Goal: Use online tool/utility: Utilize a website feature to perform a specific function

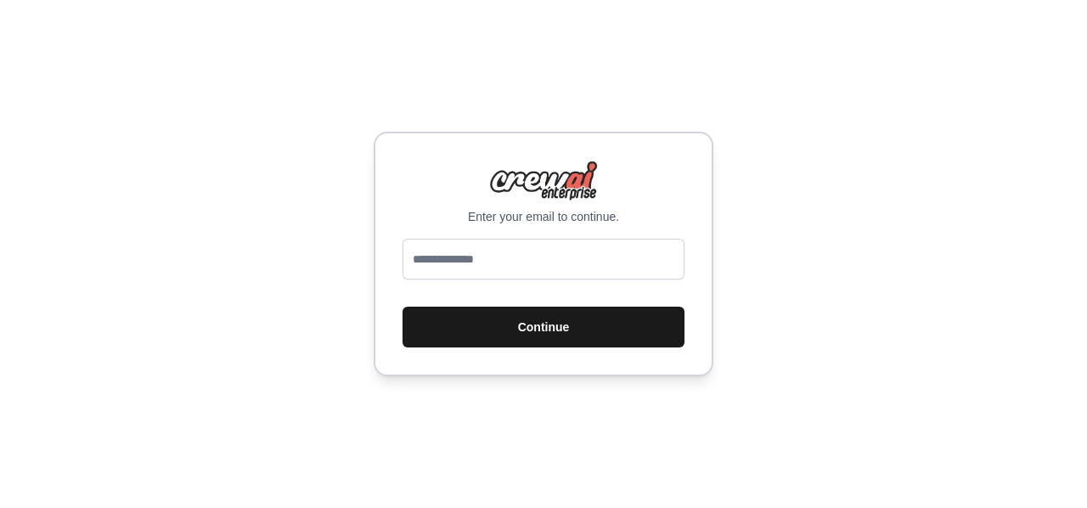
type input "**********"
click at [548, 334] on button "Continue" at bounding box center [544, 327] width 282 height 41
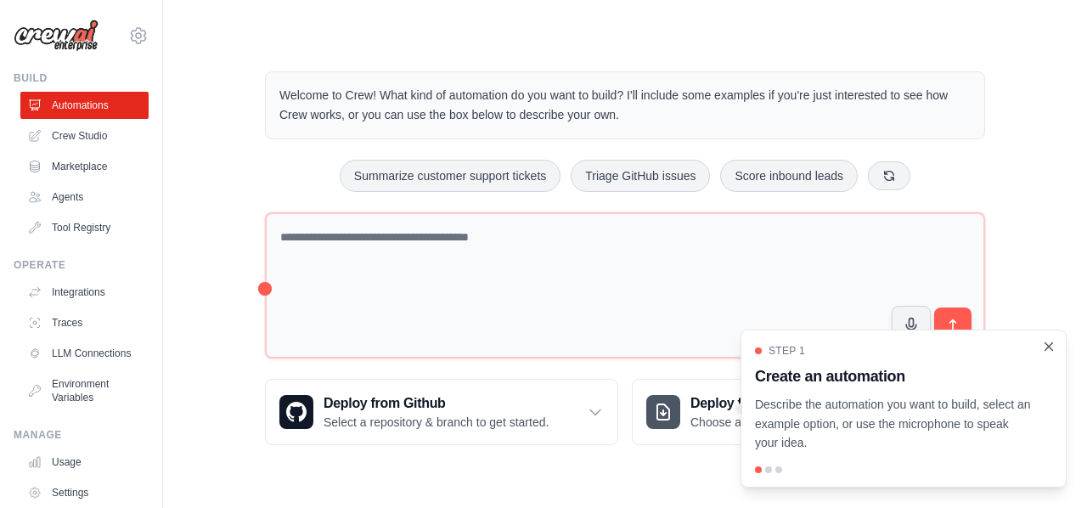
click at [1048, 347] on icon "Close walkthrough" at bounding box center [1050, 346] width 8 height 8
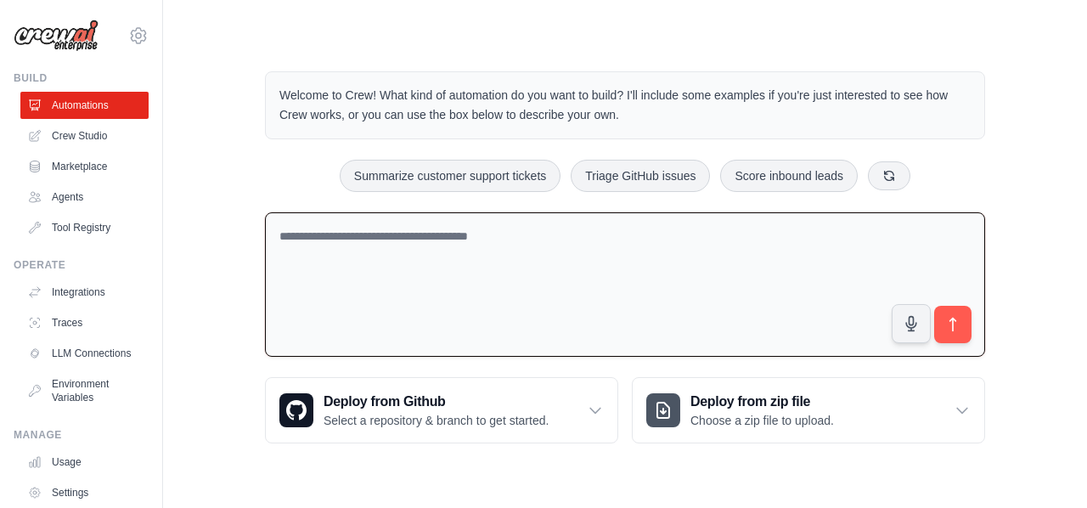
click at [525, 235] on textarea at bounding box center [625, 284] width 720 height 145
type textarea "*"
type textarea "**********"
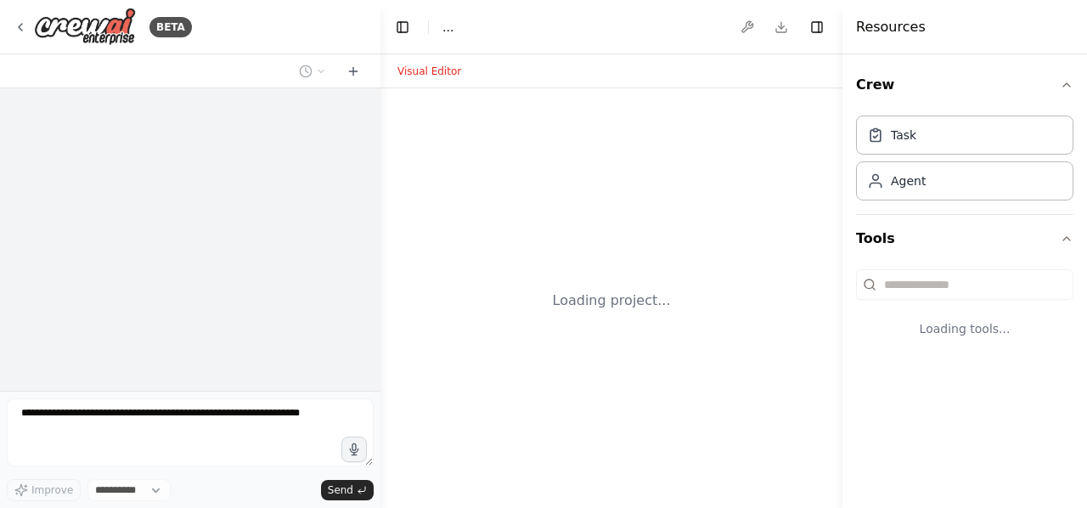
select select "****"
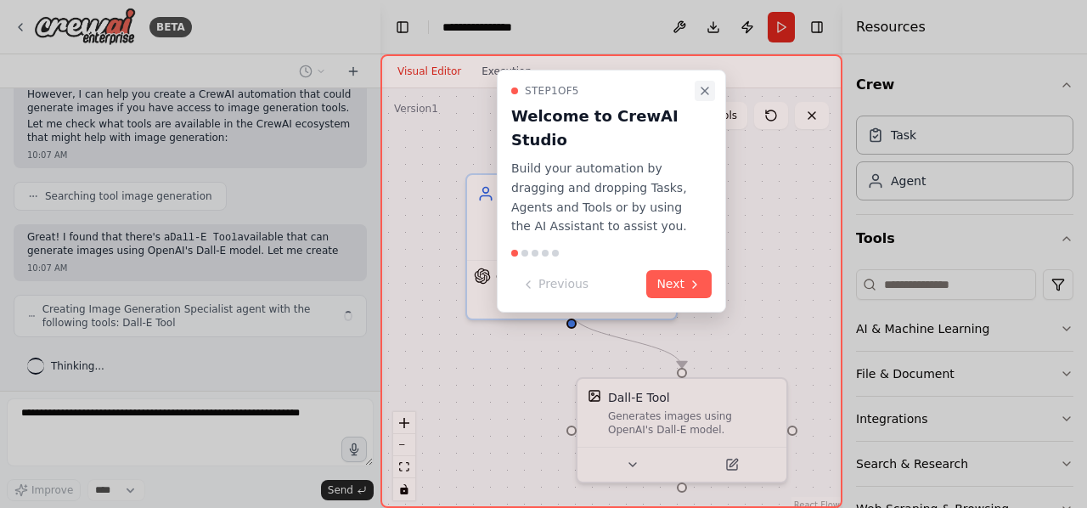
click at [703, 89] on icon "Close walkthrough" at bounding box center [705, 90] width 7 height 7
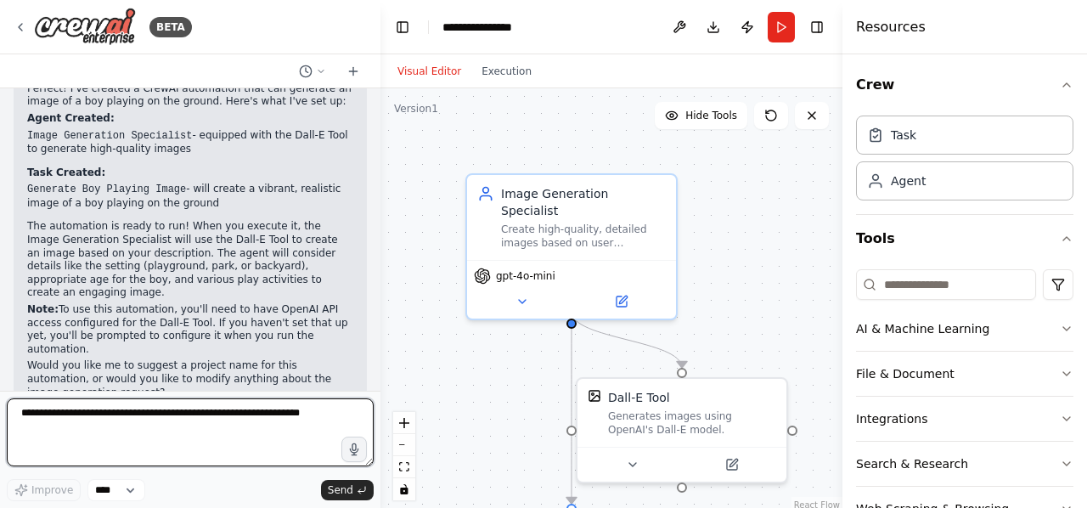
scroll to position [647, 0]
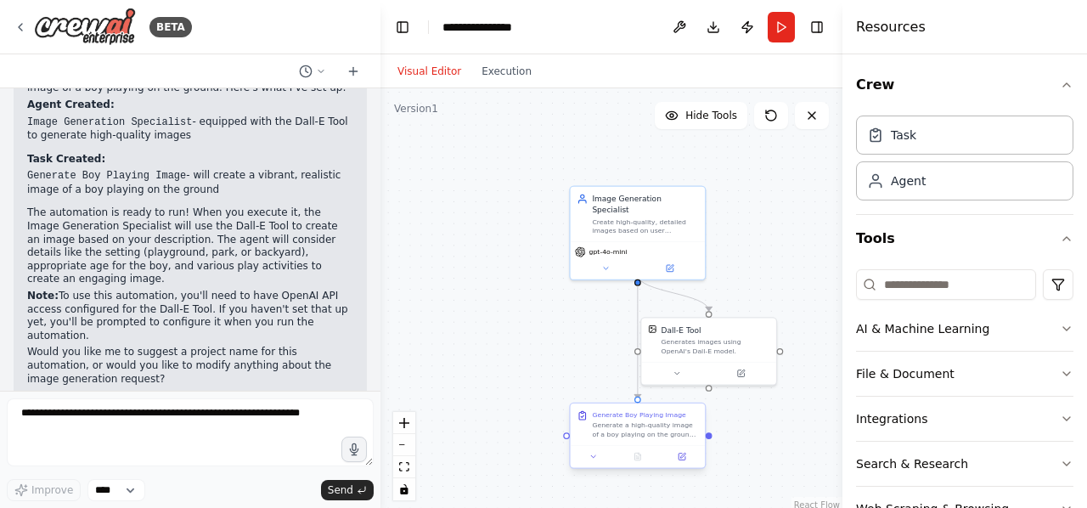
click at [656, 423] on div "Generate a high-quality image of a boy playing on the ground. The image should …" at bounding box center [645, 430] width 106 height 18
click at [611, 371] on div ".deletable-edge-delete-btn { width: 20px; height: 20px; border: 0px solid #ffff…" at bounding box center [612, 300] width 462 height 425
drag, startPoint x: 162, startPoint y: 276, endPoint x: 335, endPoint y: 282, distance: 172.5
click at [335, 290] on p "Note: To use this automation, you'll need to have OpenAI API access configured …" at bounding box center [190, 316] width 326 height 53
click at [194, 302] on p "Note: To use this automation, you'll need to have OpenAI API access configured …" at bounding box center [190, 316] width 326 height 53
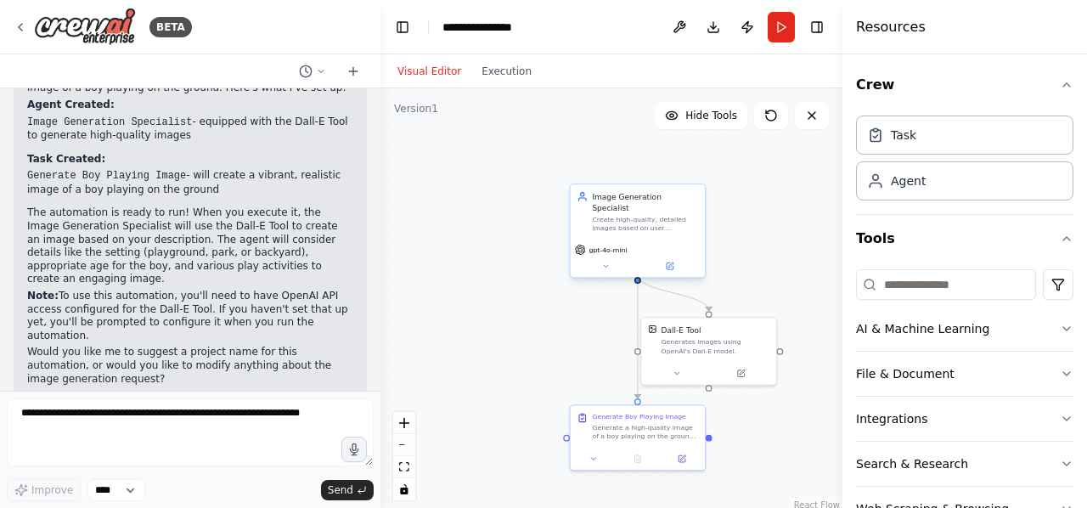
click at [627, 224] on div "Image Generation Specialist Create high-quality, detailed images based on user …" at bounding box center [638, 211] width 135 height 54
click at [783, 25] on button "Run" at bounding box center [781, 27] width 27 height 31
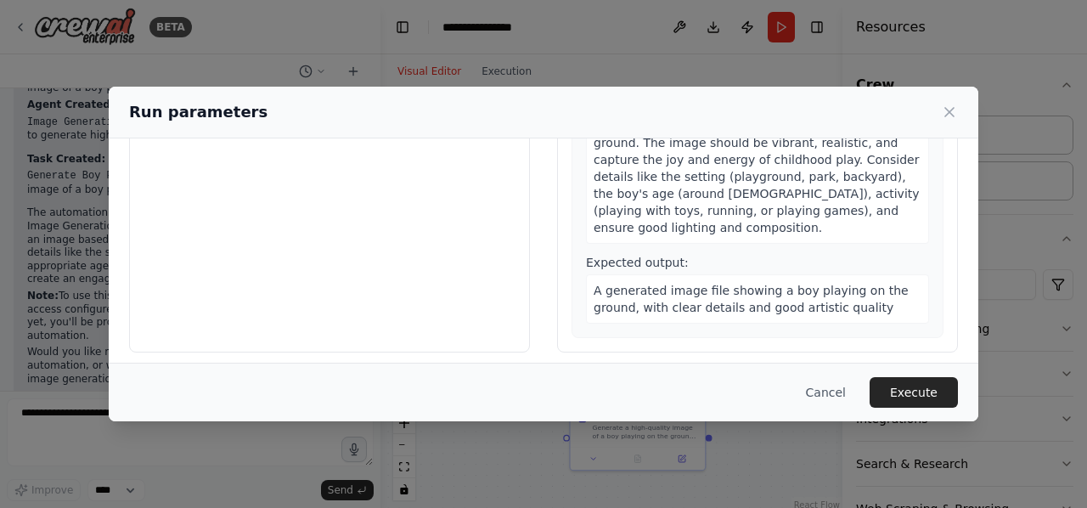
scroll to position [183, 0]
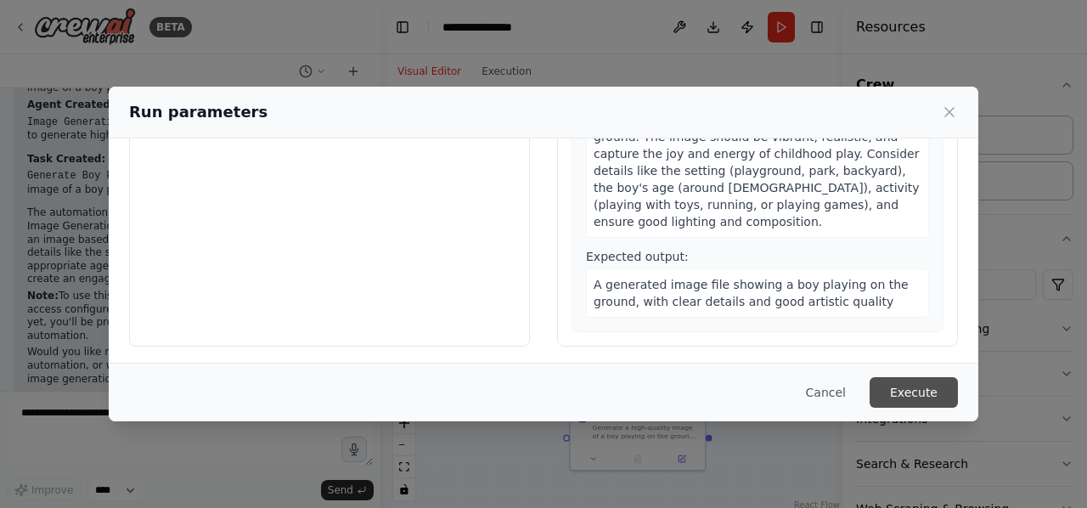
click at [911, 388] on button "Execute" at bounding box center [914, 392] width 88 height 31
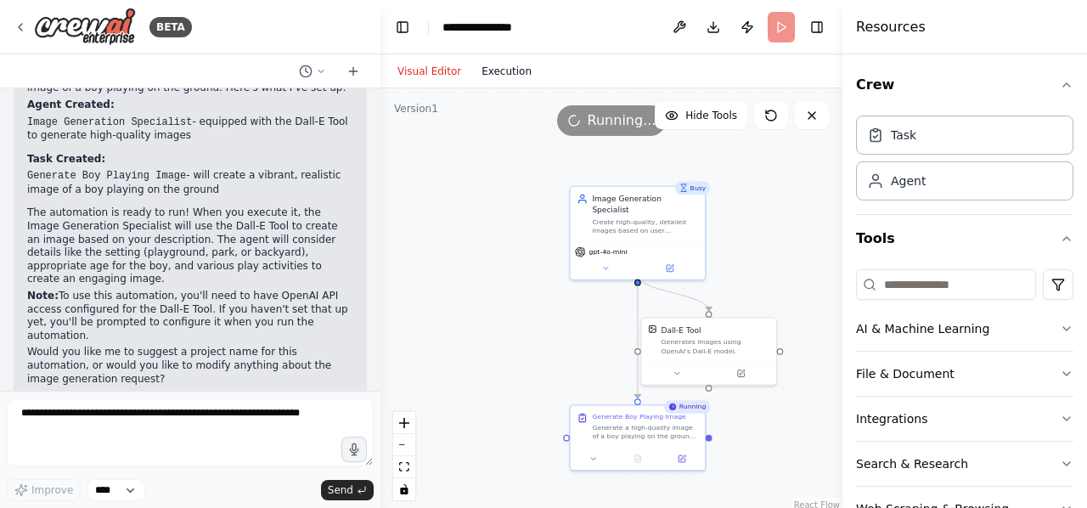
click at [500, 62] on button "Execution" at bounding box center [506, 71] width 70 height 20
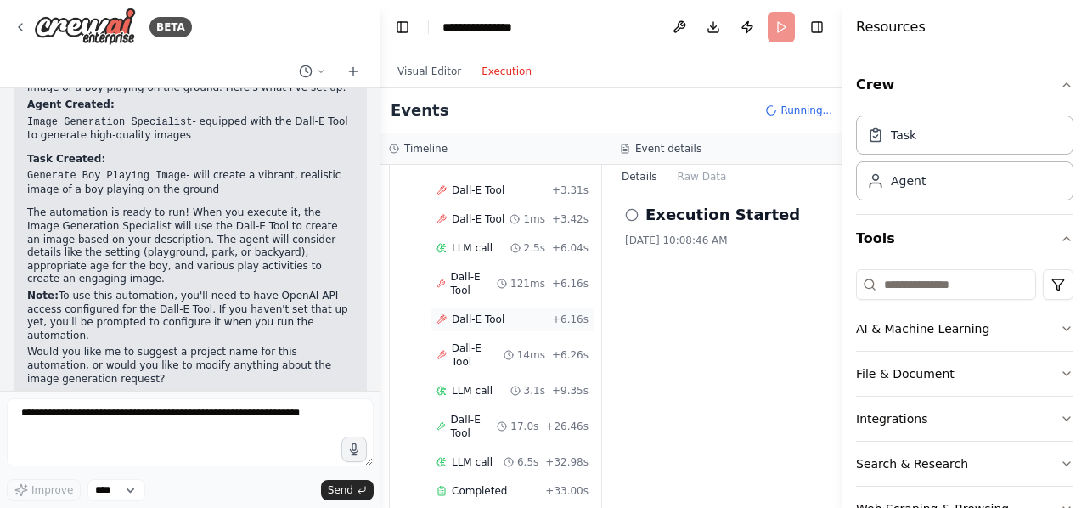
scroll to position [274, 0]
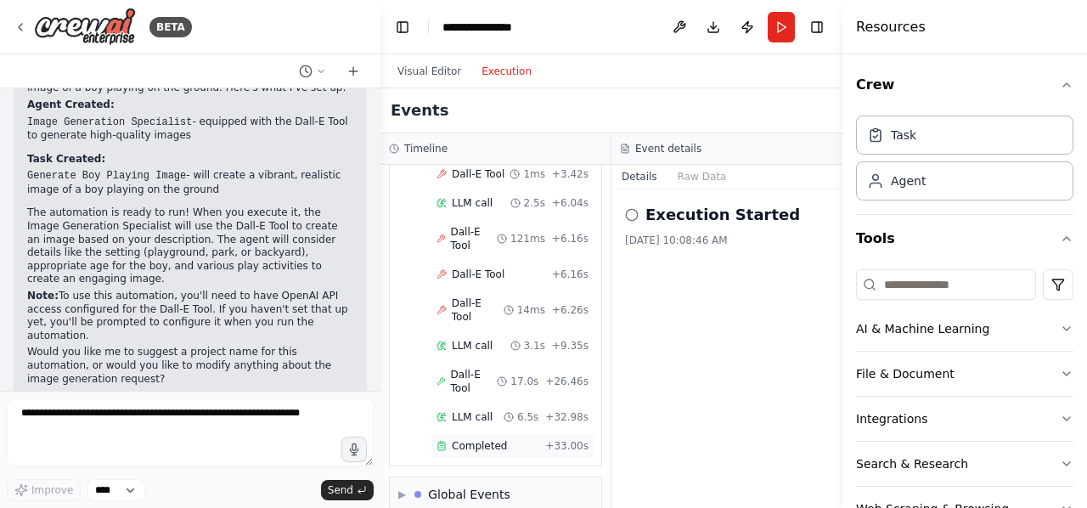
click at [505, 439] on div "Completed" at bounding box center [488, 446] width 102 height 14
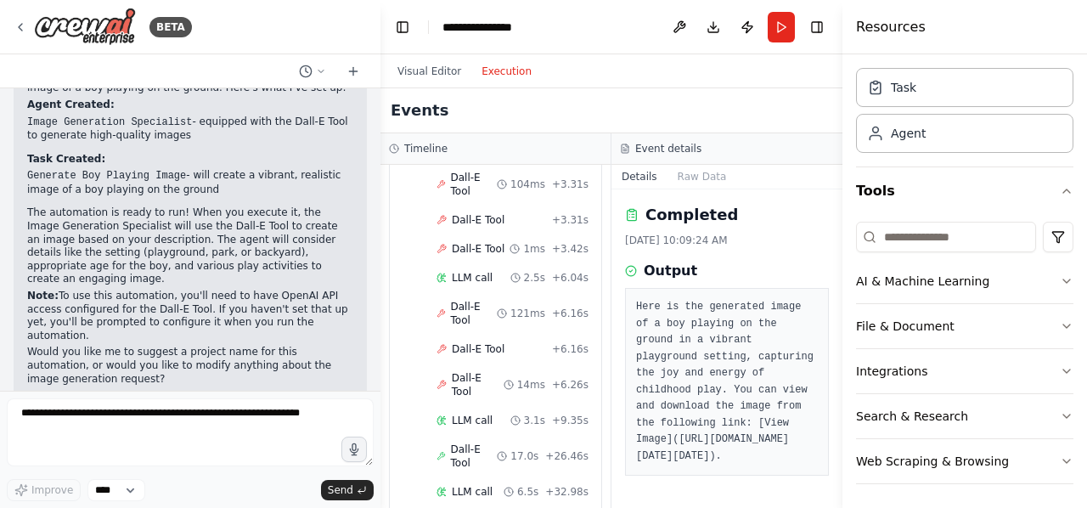
scroll to position [0, 0]
click at [807, 370] on pre "Here is the generated image of a boy playing on the ground in a vibrant playgro…" at bounding box center [727, 382] width 182 height 166
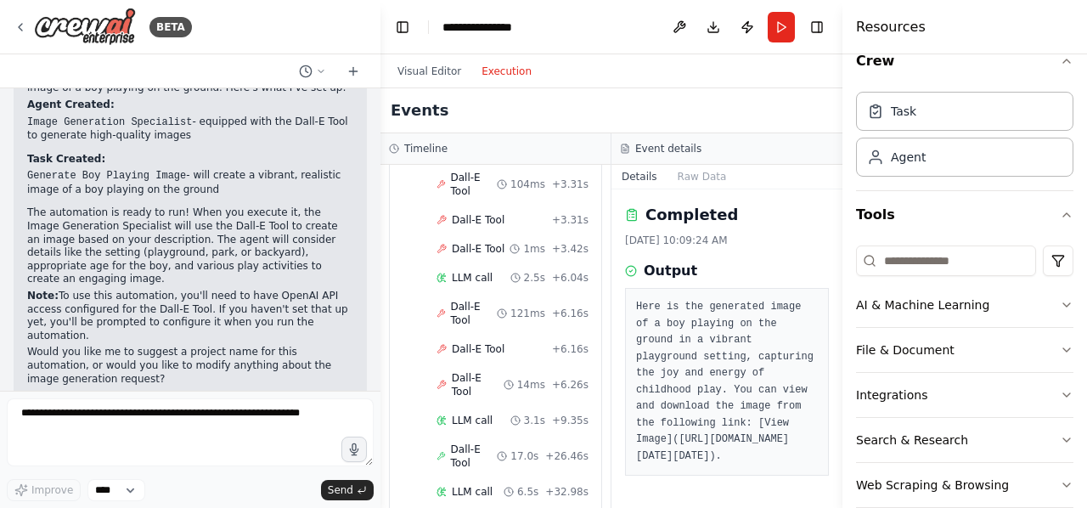
scroll to position [14, 0]
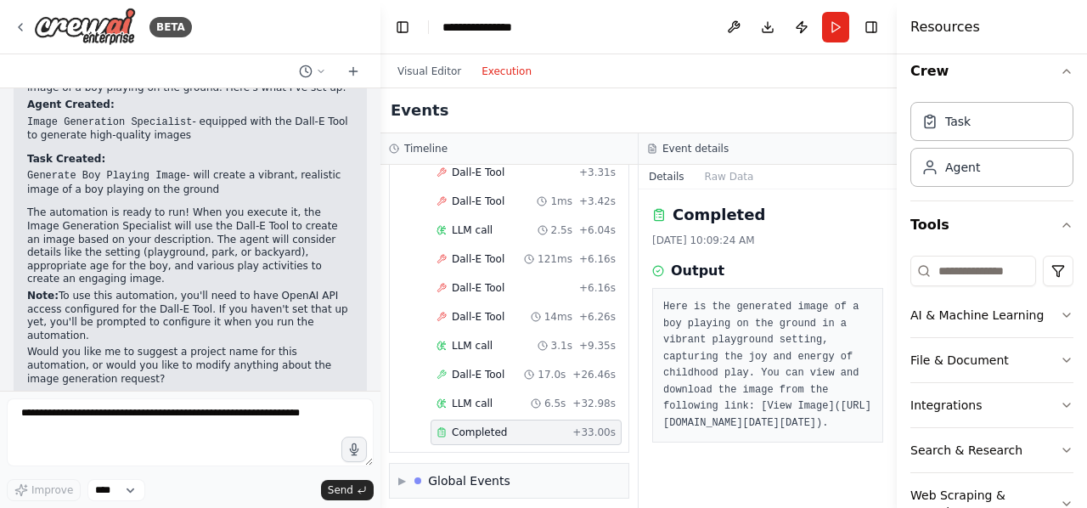
drag, startPoint x: 844, startPoint y: 65, endPoint x: 1085, endPoint y: 120, distance: 246.4
click at [1085, 120] on div "Resources Crew Task Agent Tools AI & Machine Learning File & Document Integrati…" at bounding box center [992, 254] width 190 height 508
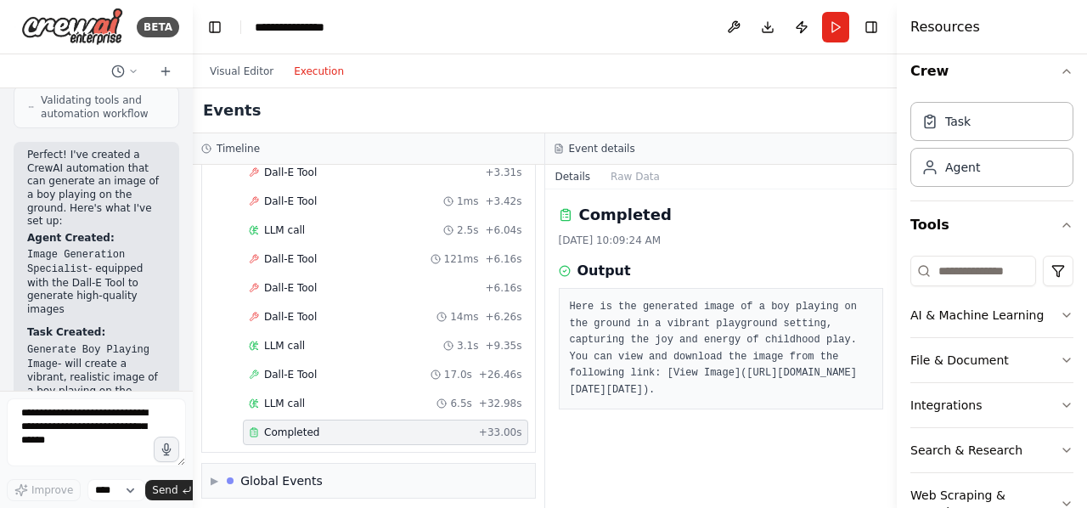
scroll to position [913, 0]
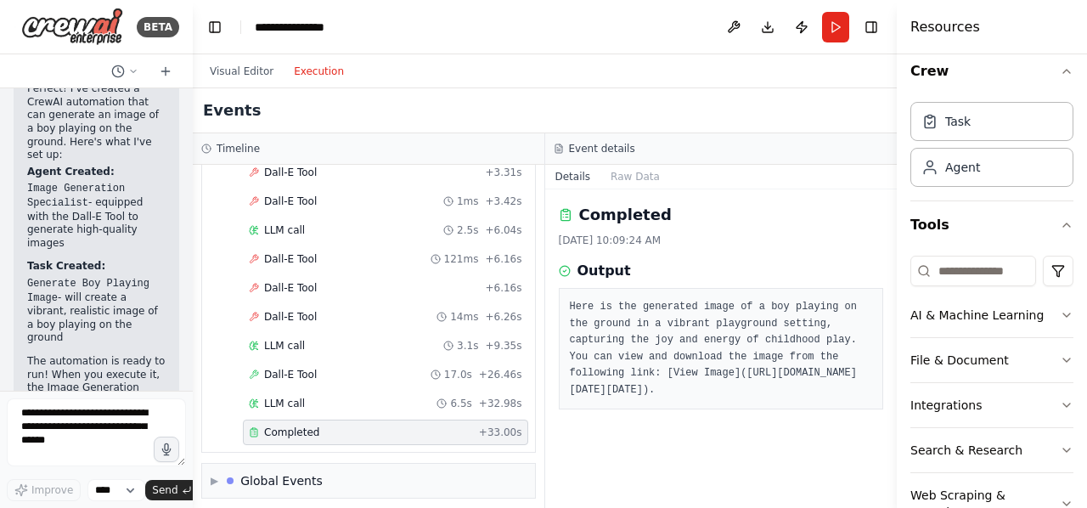
drag, startPoint x: 379, startPoint y: 225, endPoint x: 10, endPoint y: 196, distance: 369.7
click at [10, 196] on div "BETA generate a image of boy playing in the ground 10:07 AM ▶ Thought process I…" at bounding box center [96, 254] width 193 height 508
drag, startPoint x: 571, startPoint y: 341, endPoint x: 665, endPoint y: 464, distance: 155.1
click at [665, 398] on pre "Here is the generated image of a boy playing on the ground in a vibrant playgro…" at bounding box center [721, 348] width 303 height 99
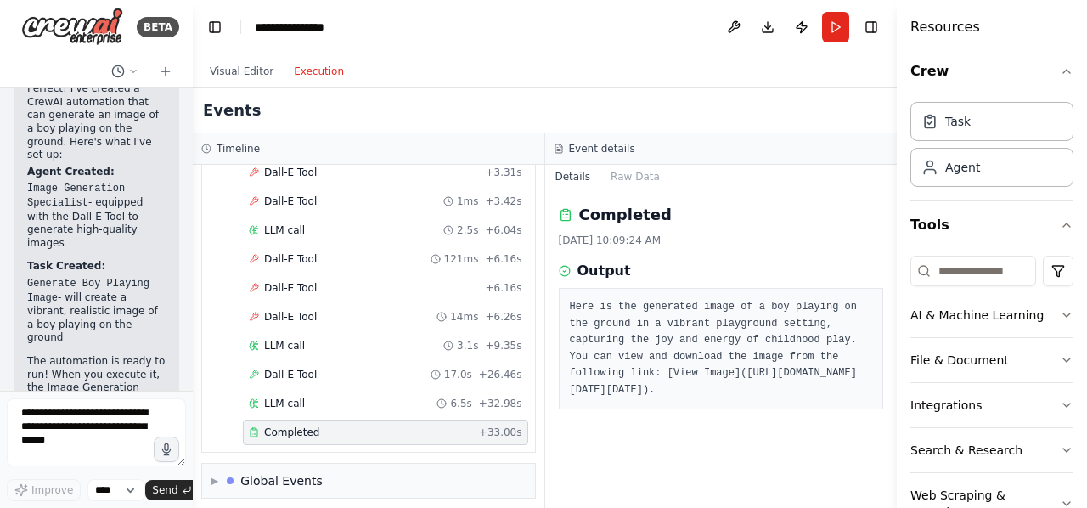
copy pre "(https://oaidalleapiprodscus.blob.core.windows.net/private/org-hZRtglLxBYvAvvtx…"
